Goal: Transaction & Acquisition: Download file/media

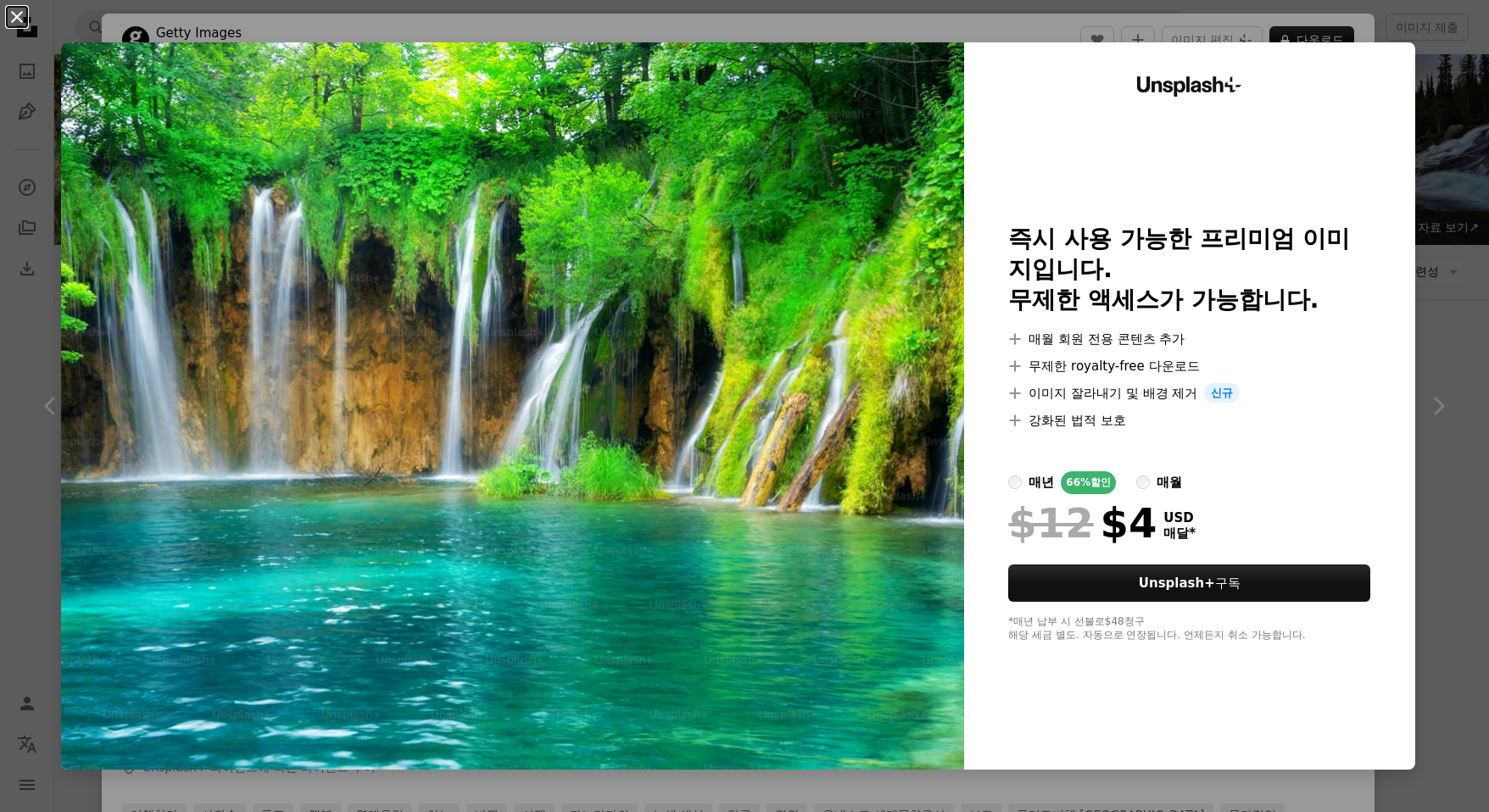
click at [11, 13] on button "An X shape" at bounding box center [16, 16] width 20 height 20
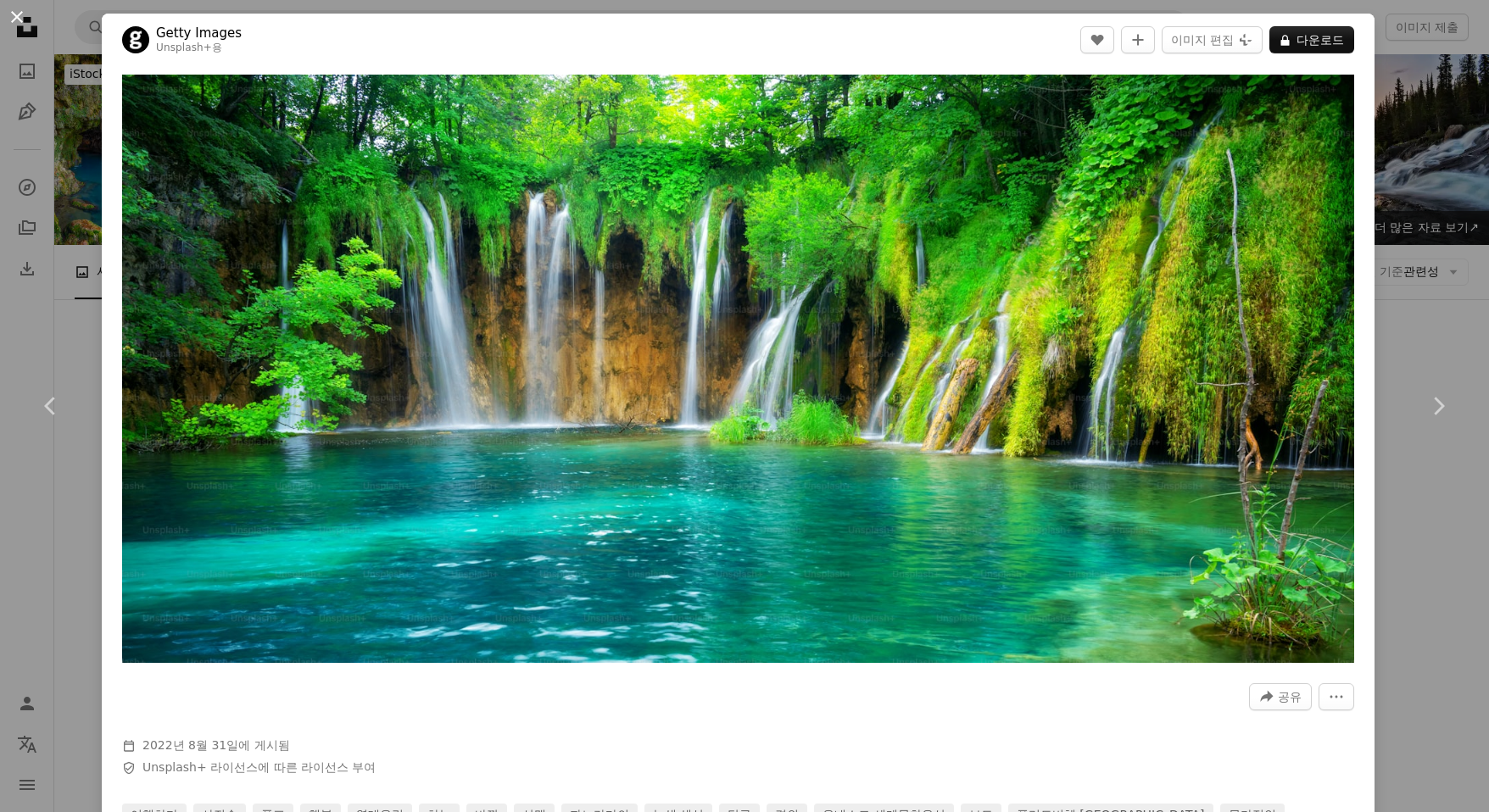
click at [13, 19] on button "An X shape" at bounding box center [16, 16] width 20 height 20
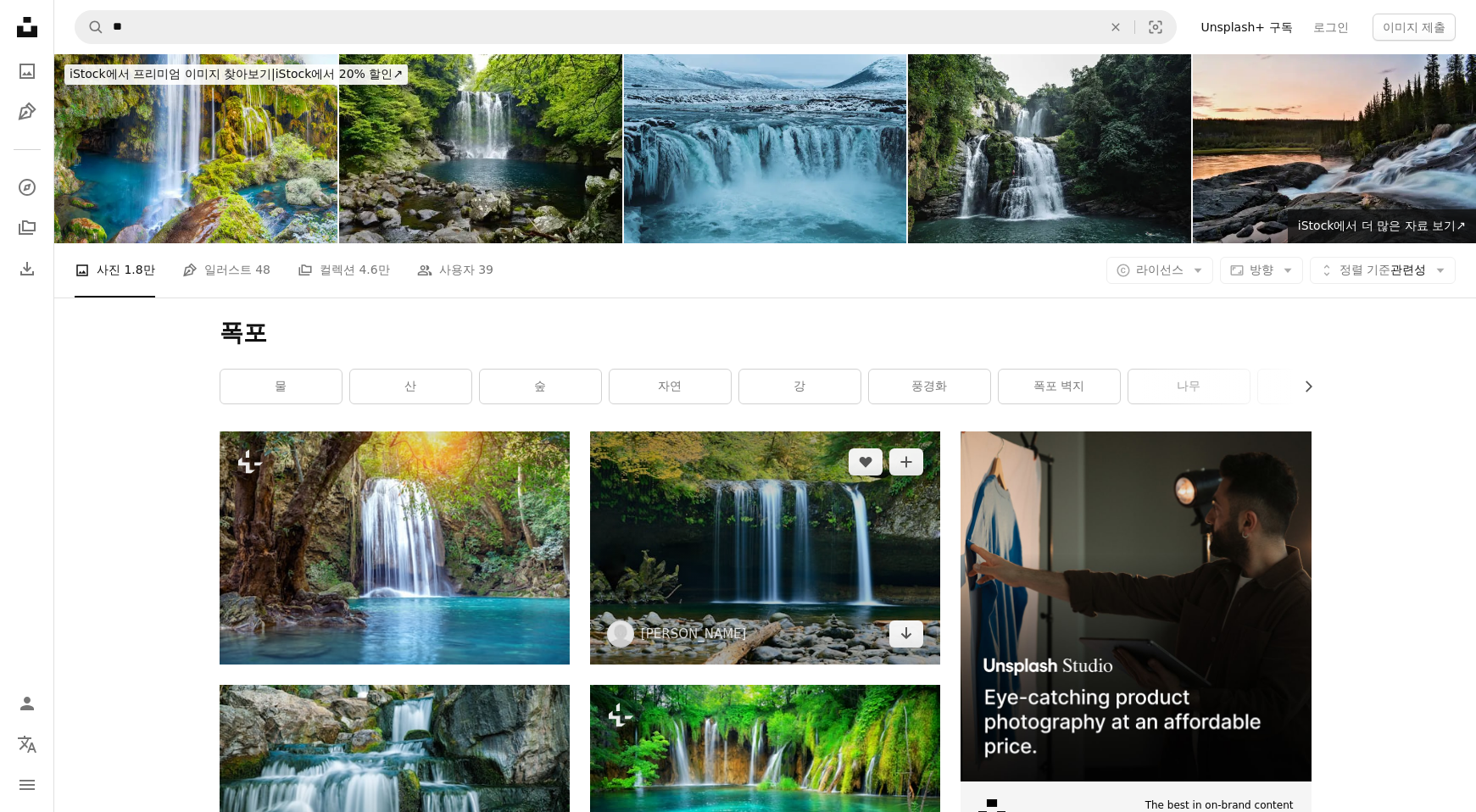
click at [774, 531] on img at bounding box center [765, 548] width 350 height 233
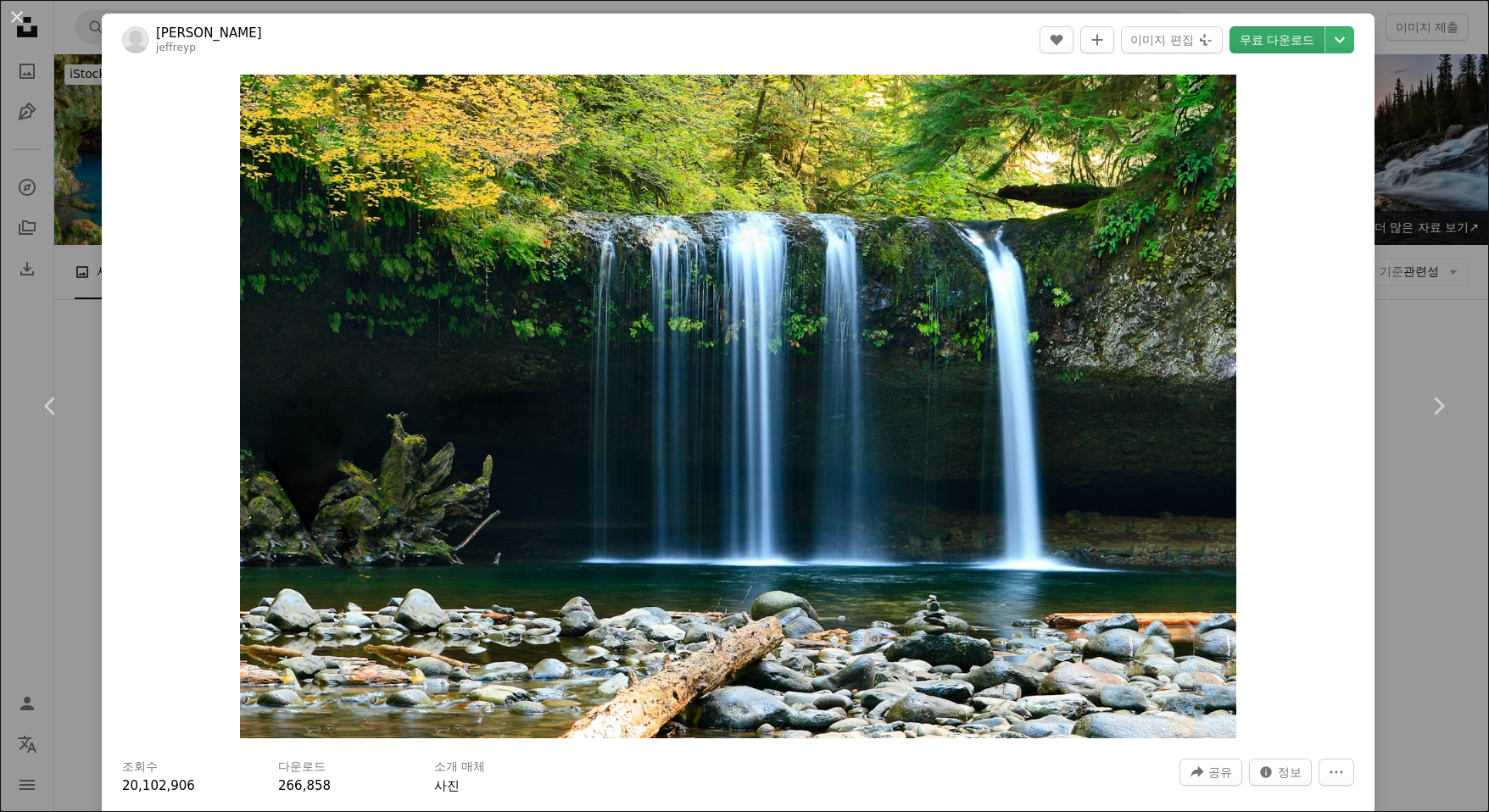
click at [1265, 37] on link "무료 다운로드" at bounding box center [1276, 40] width 94 height 27
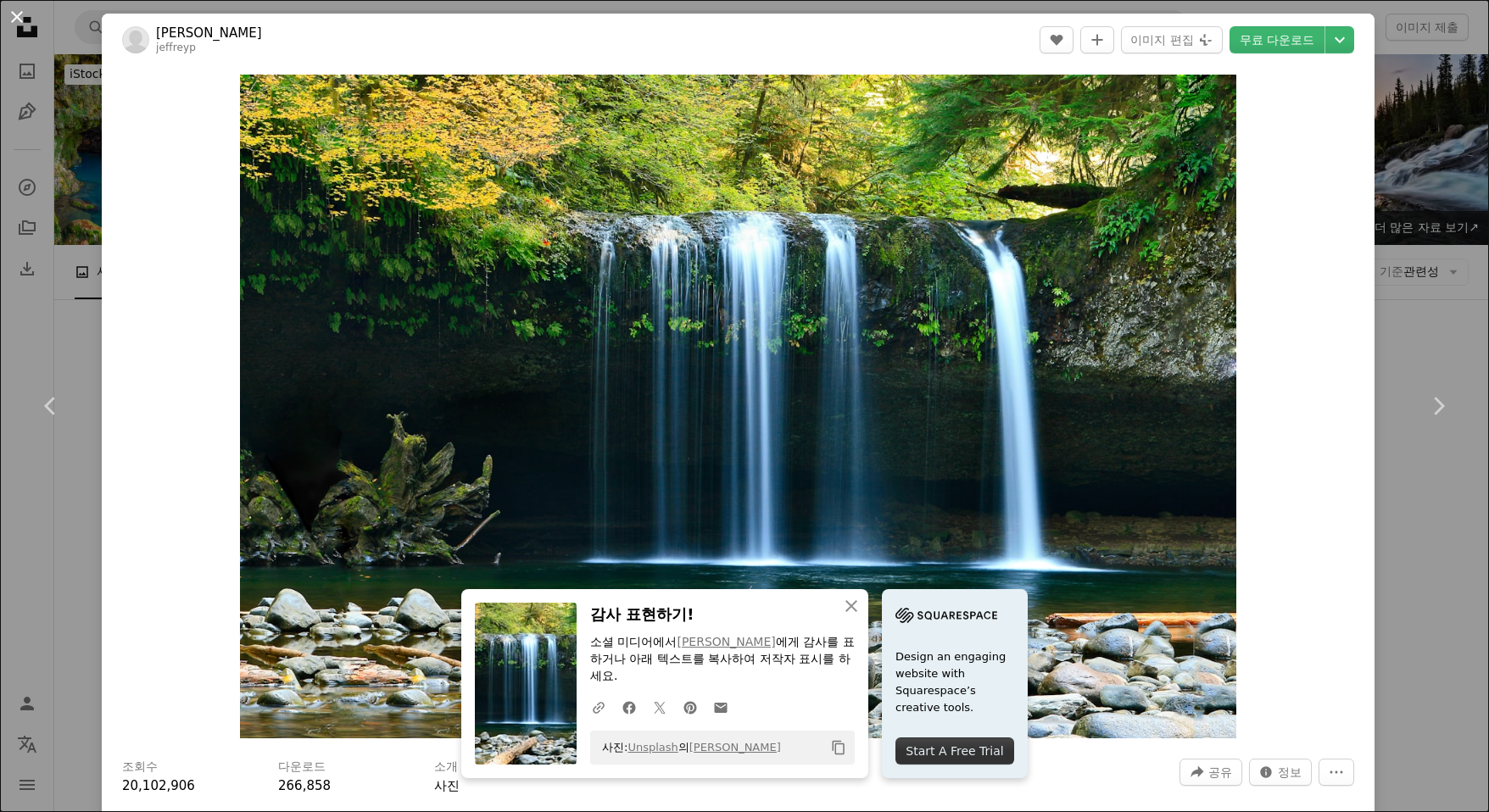
click at [21, 21] on button "An X shape" at bounding box center [16, 16] width 20 height 20
